Goal: Task Accomplishment & Management: Manage account settings

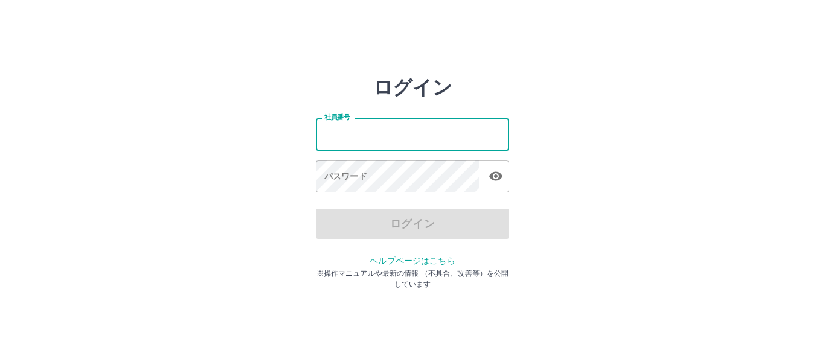
click at [400, 129] on input "社員番号" at bounding box center [412, 134] width 193 height 32
type input "*******"
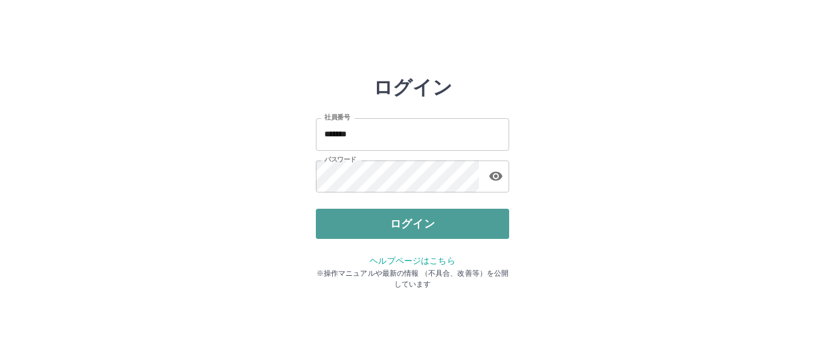
click at [399, 221] on button "ログイン" at bounding box center [412, 224] width 193 height 30
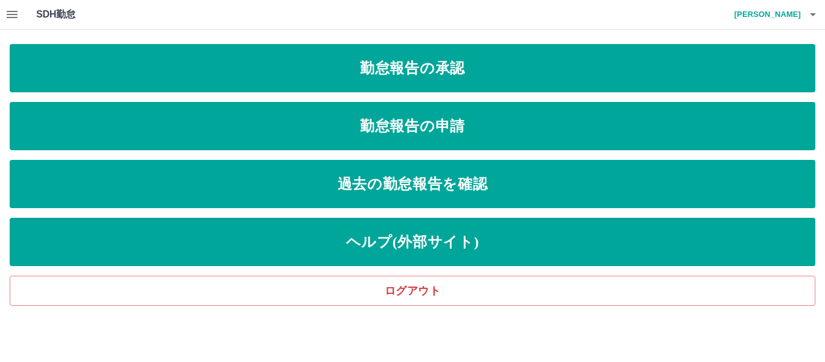
click at [10, 14] on icon "button" at bounding box center [12, 14] width 11 height 7
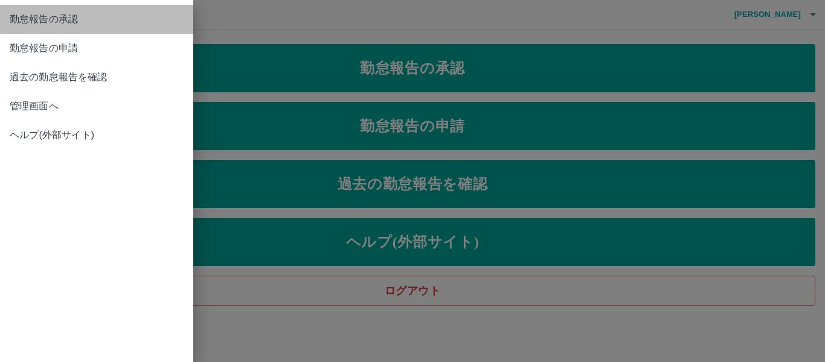
click at [23, 22] on span "勤怠報告の承認" at bounding box center [97, 19] width 174 height 14
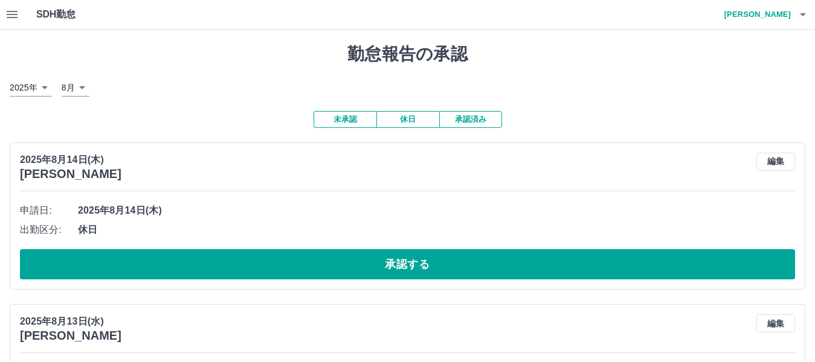
click at [12, 17] on icon "button" at bounding box center [12, 14] width 11 height 7
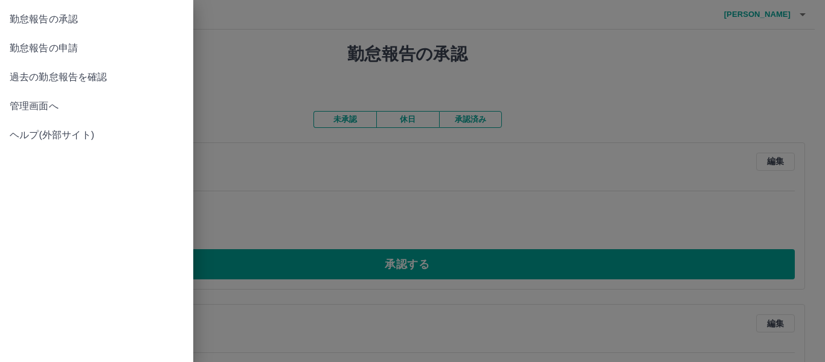
click at [30, 109] on span "管理画面へ" at bounding box center [97, 106] width 174 height 14
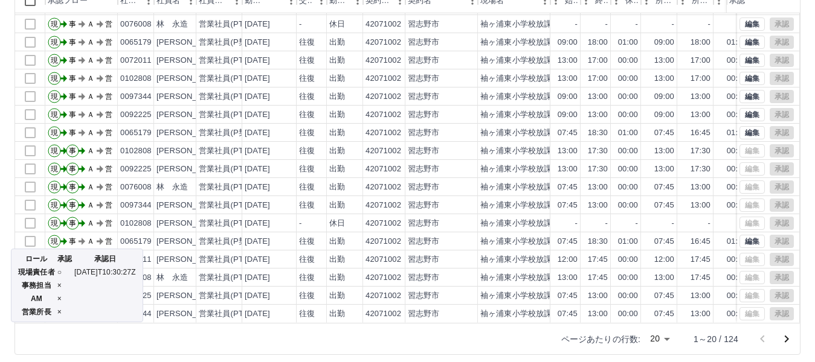
scroll to position [148, 0]
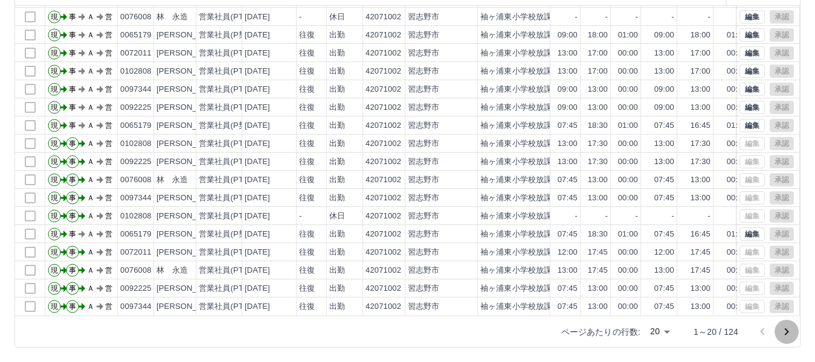
click at [786, 333] on icon "次のページへ" at bounding box center [786, 332] width 14 height 14
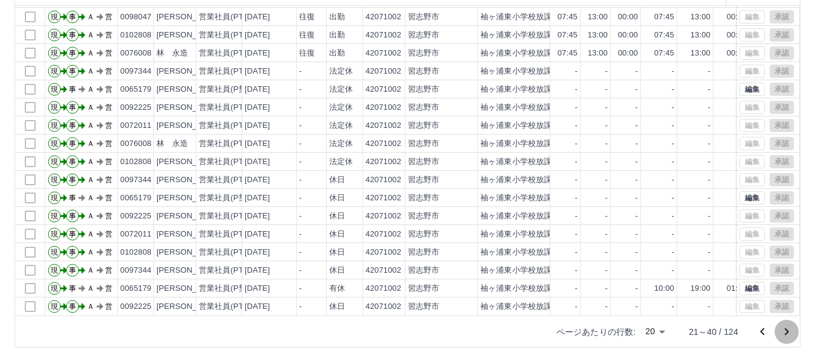
click at [788, 334] on icon "次のページへ" at bounding box center [786, 332] width 14 height 14
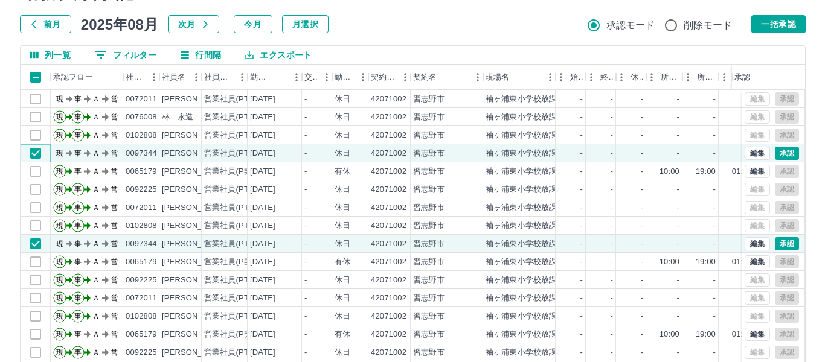
scroll to position [0, 0]
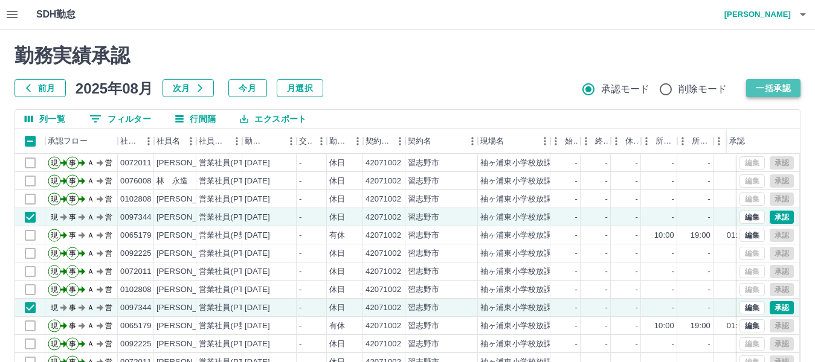
click at [766, 96] on button "一括承認" at bounding box center [773, 88] width 54 height 18
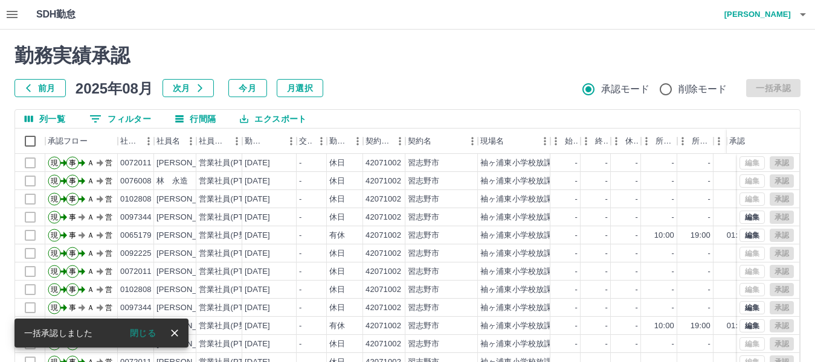
click at [11, 12] on icon "button" at bounding box center [12, 14] width 11 height 7
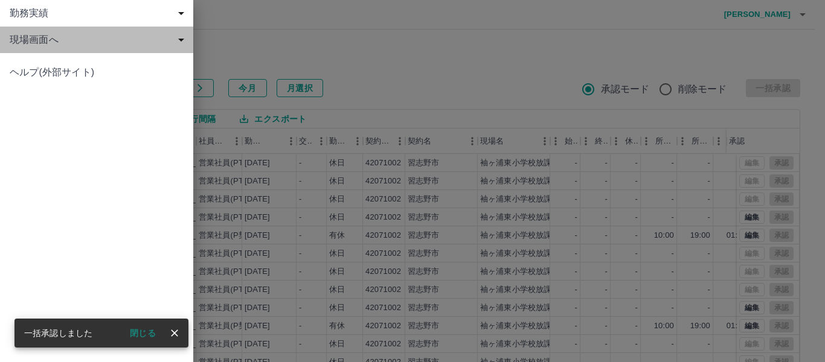
click at [18, 34] on span "現場画面へ" at bounding box center [99, 40] width 179 height 14
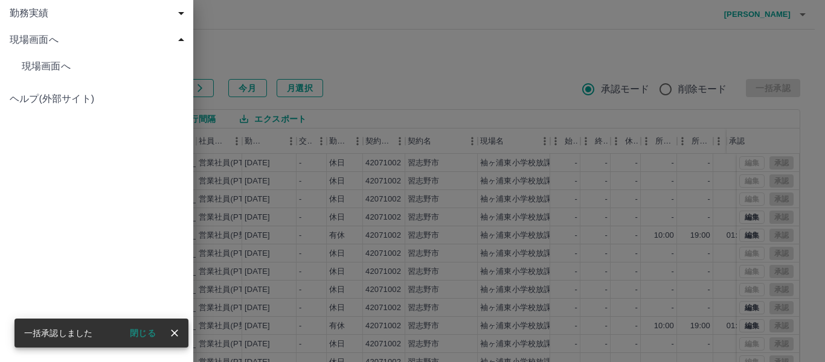
click at [43, 62] on span "現場画面へ" at bounding box center [103, 66] width 162 height 14
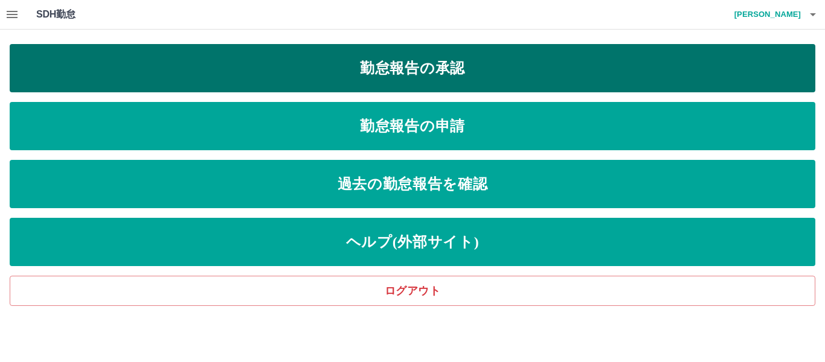
click at [402, 80] on link "勤怠報告の承認" at bounding box center [413, 68] width 806 height 48
